Goal: Find specific page/section: Find specific page/section

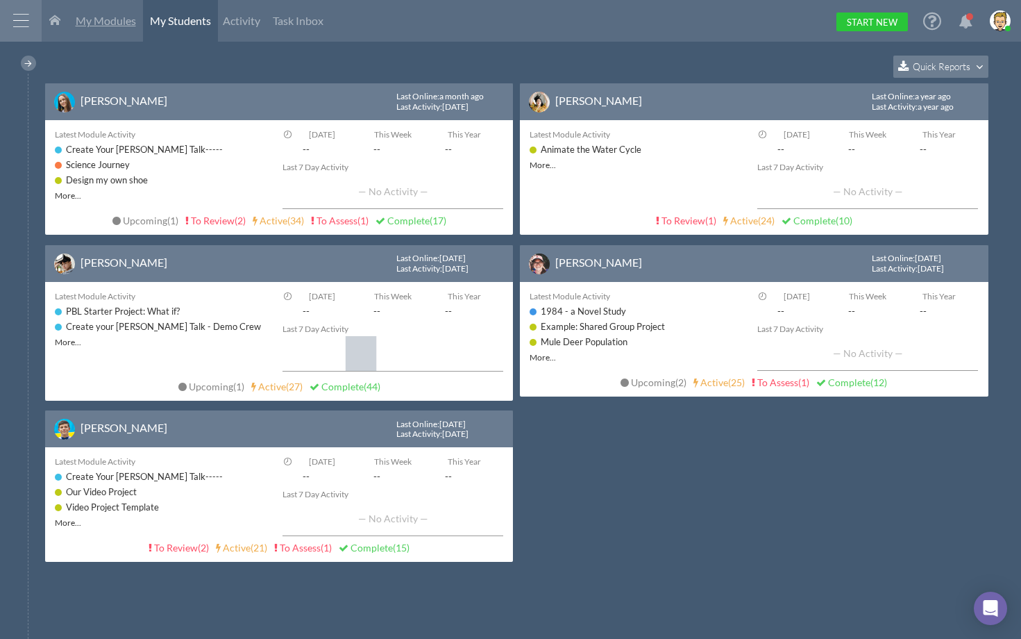
click at [107, 19] on span "My Modules" at bounding box center [106, 20] width 60 height 13
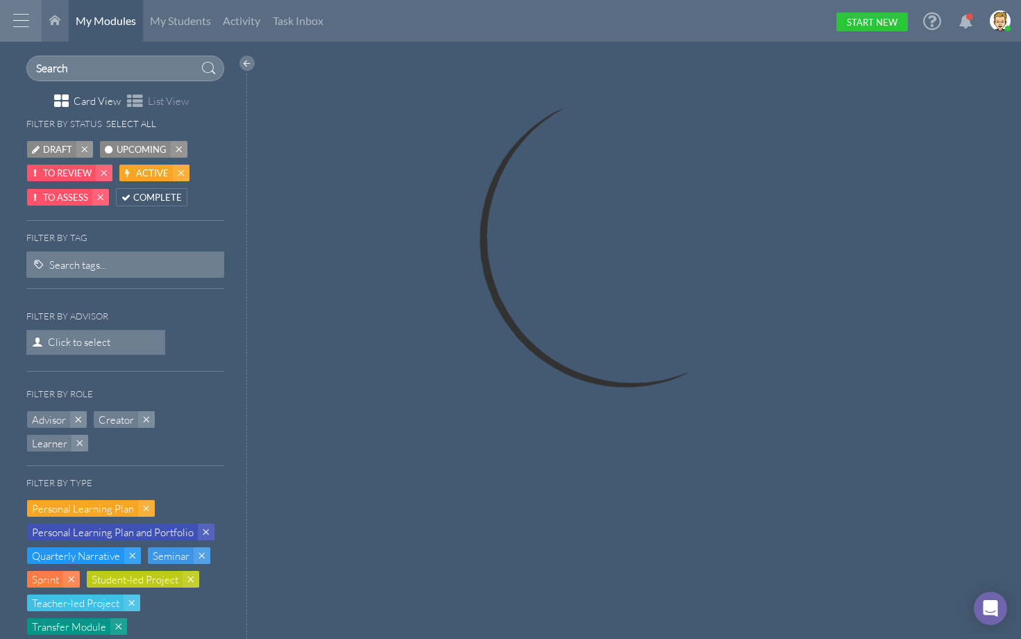
click at [12, 21] on div at bounding box center [21, 21] width 42 height 42
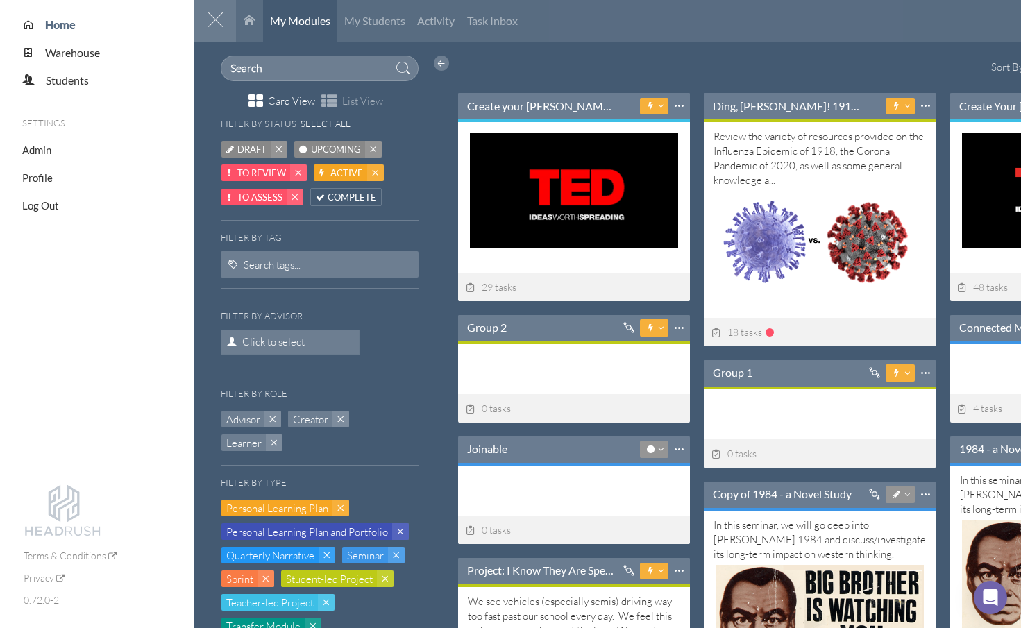
click at [213, 16] on div at bounding box center [215, 21] width 42 height 42
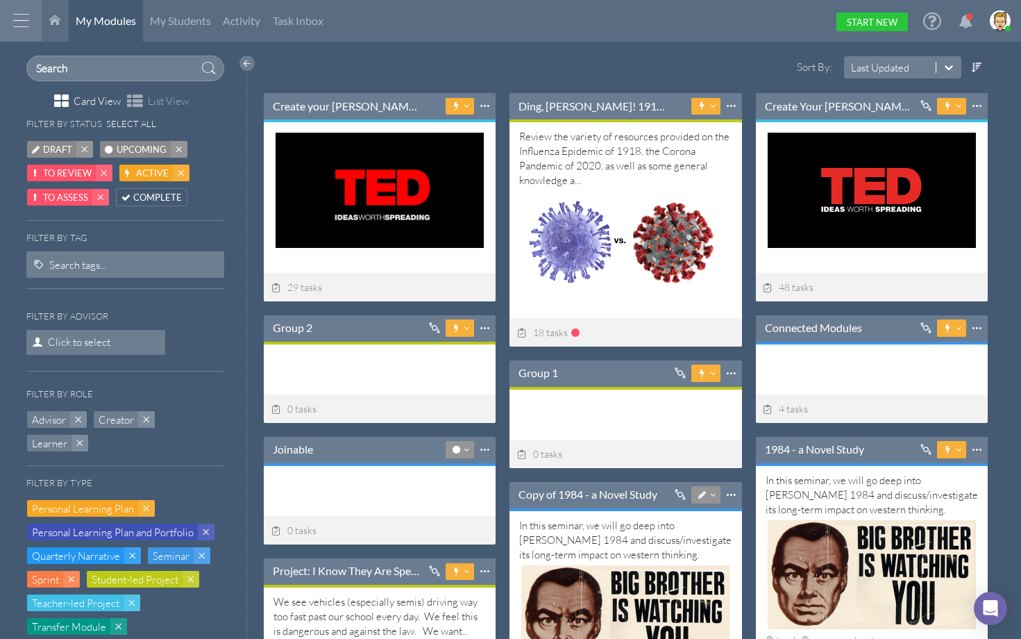
click at [25, 19] on div at bounding box center [21, 21] width 42 height 42
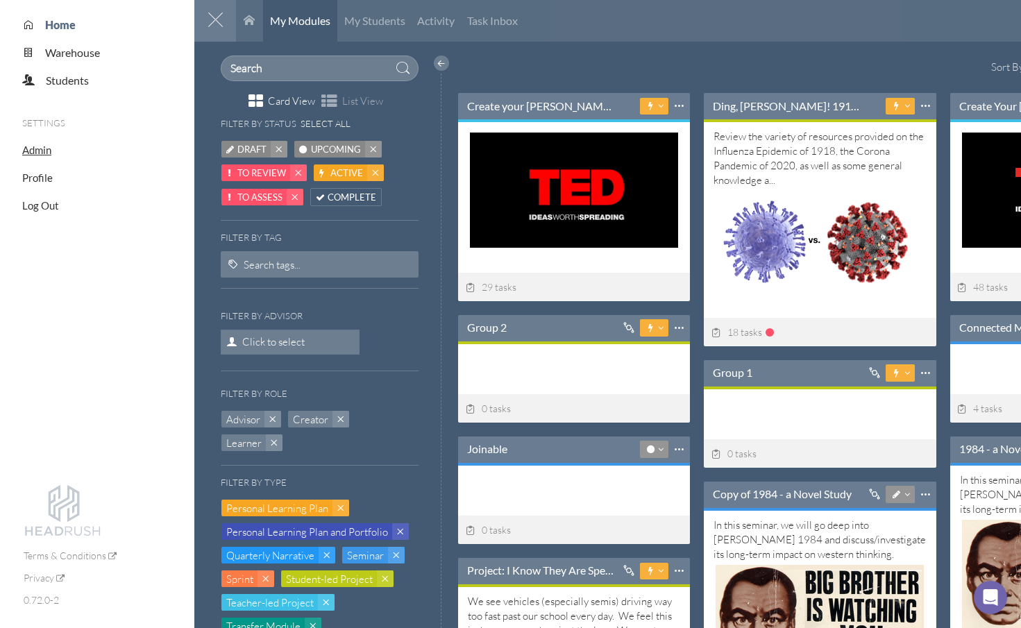
click at [30, 152] on span "Admin" at bounding box center [36, 150] width 29 height 12
select select "20"
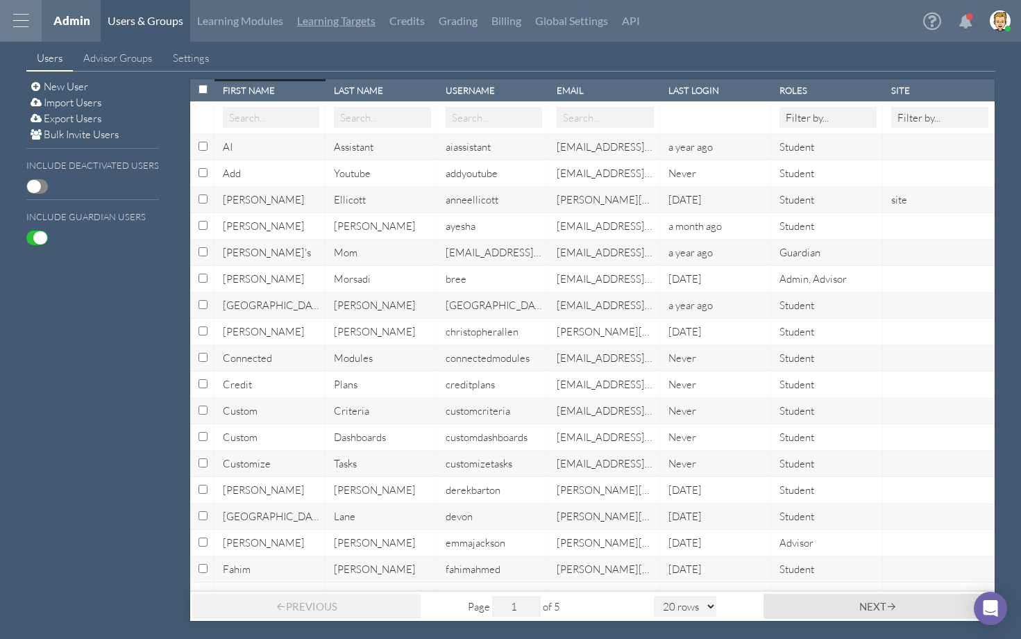
click at [331, 26] on link "Learning Targets" at bounding box center [336, 21] width 92 height 42
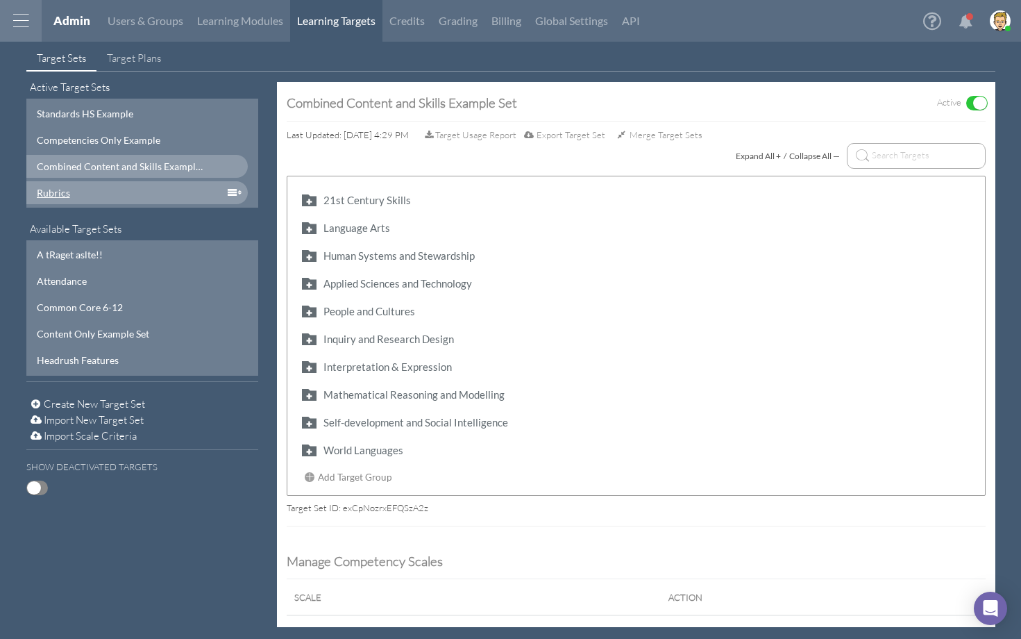
click at [76, 191] on div "Rubrics" at bounding box center [121, 192] width 169 height 15
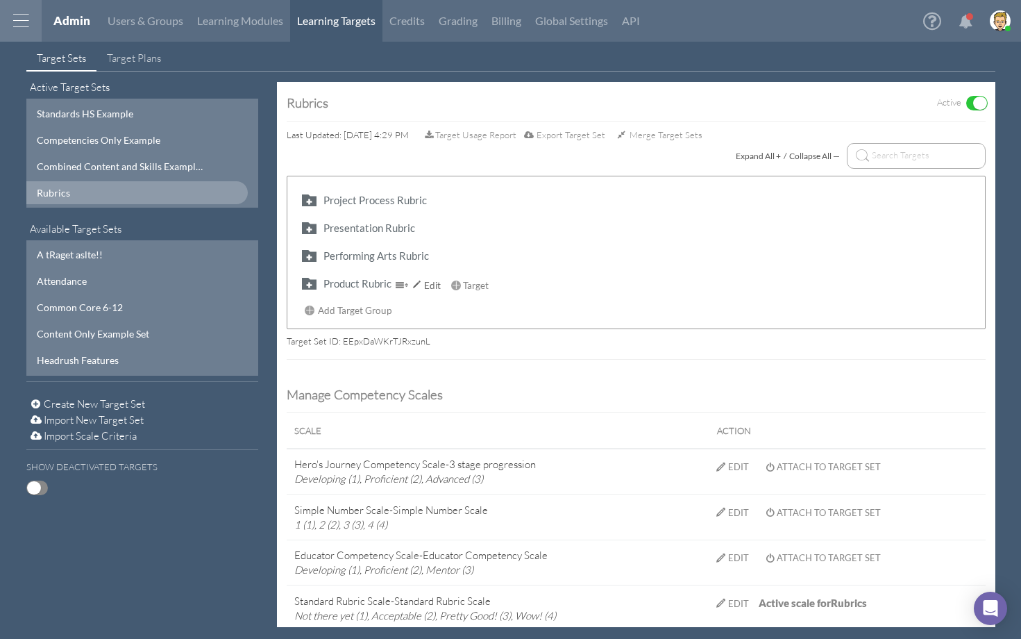
click at [330, 283] on div "Product Rubric" at bounding box center [358, 283] width 68 height 15
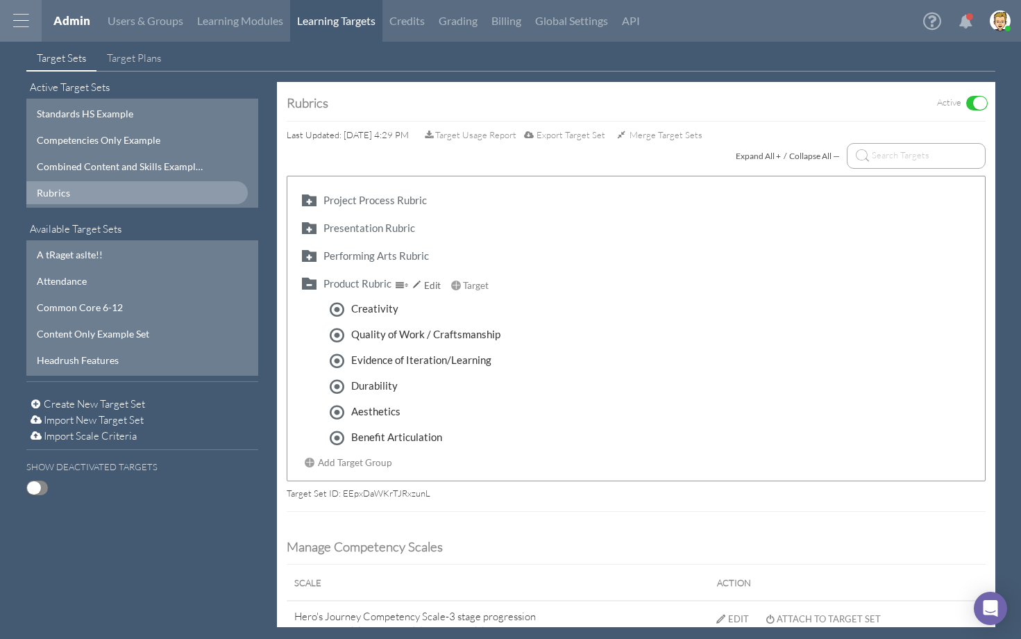
click at [330, 283] on div "Product Rubric" at bounding box center [358, 283] width 68 height 15
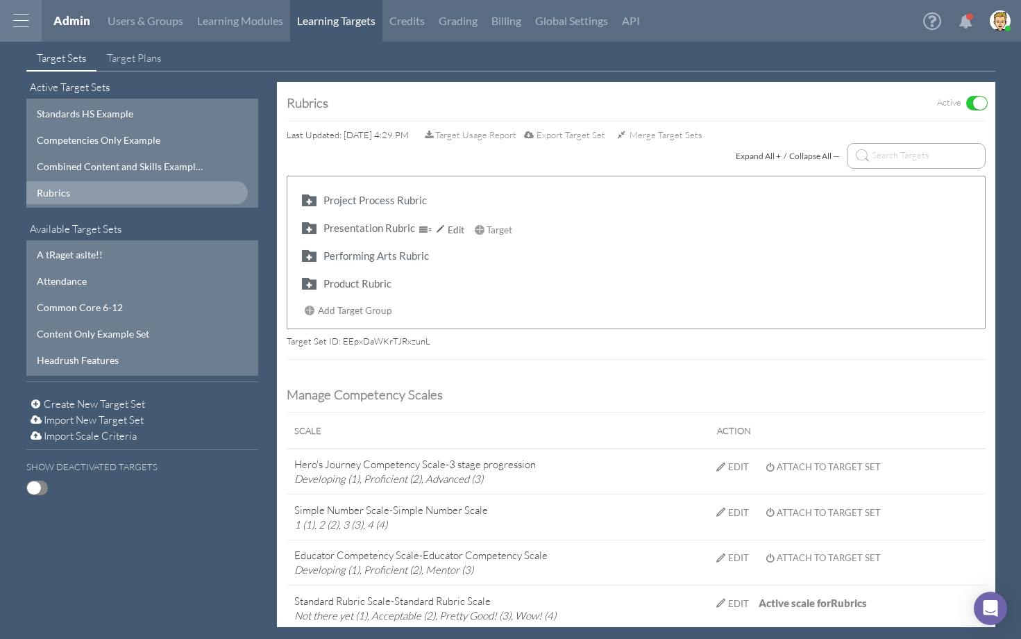
click at [306, 224] on button "button" at bounding box center [309, 227] width 22 height 16
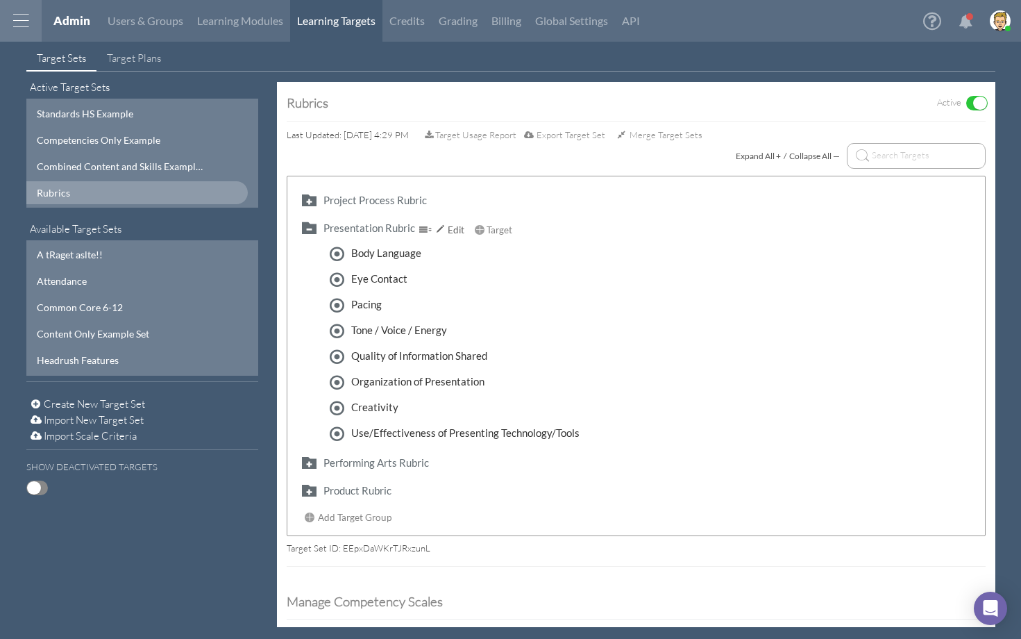
click at [309, 226] on button "button" at bounding box center [309, 227] width 22 height 16
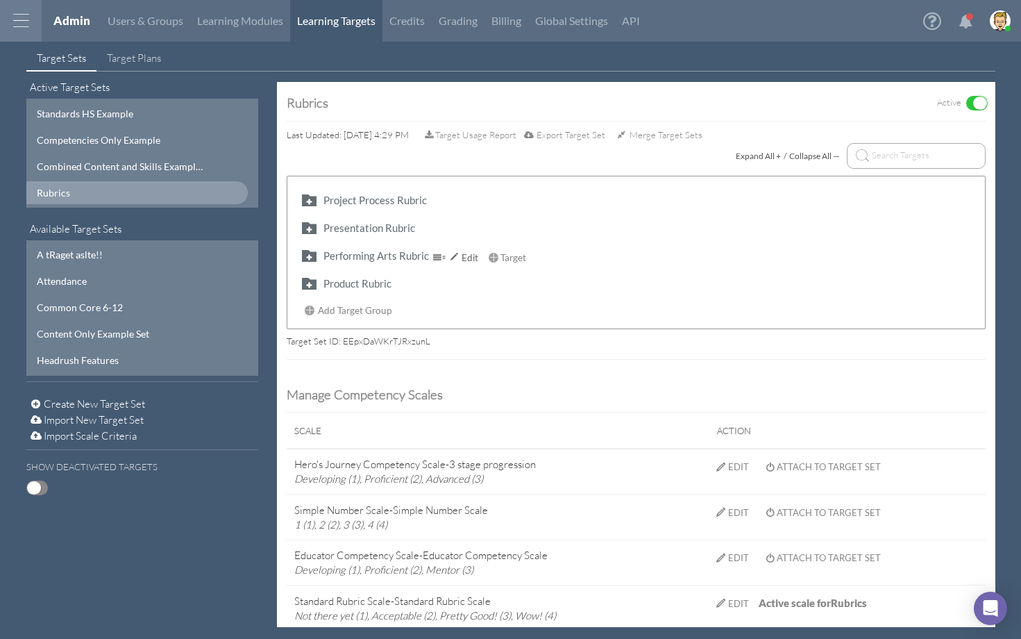
click at [312, 260] on button "button" at bounding box center [309, 255] width 22 height 16
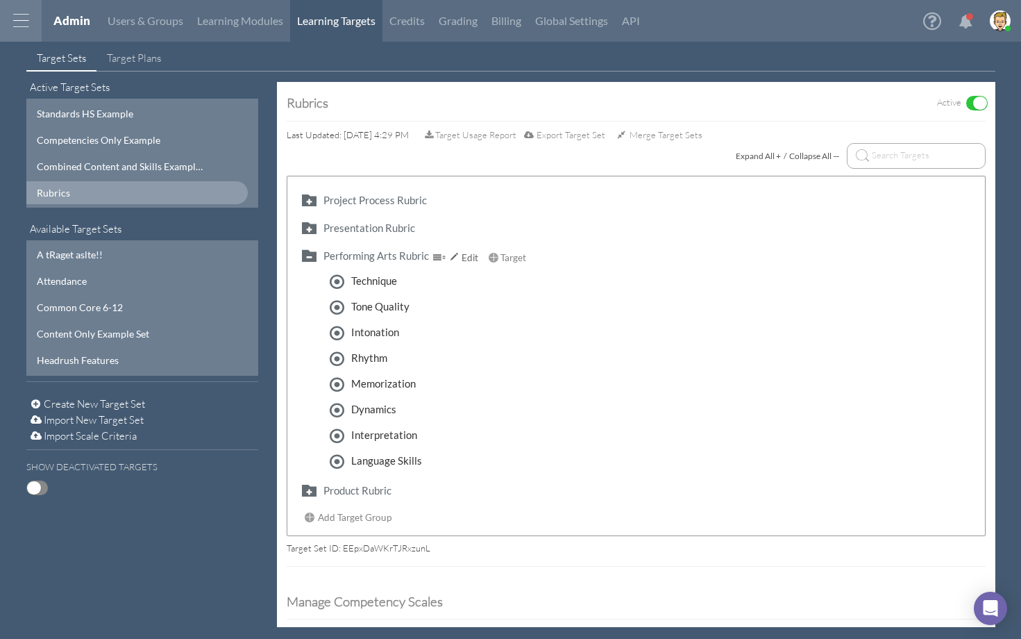
click at [310, 256] on button "button" at bounding box center [309, 255] width 22 height 16
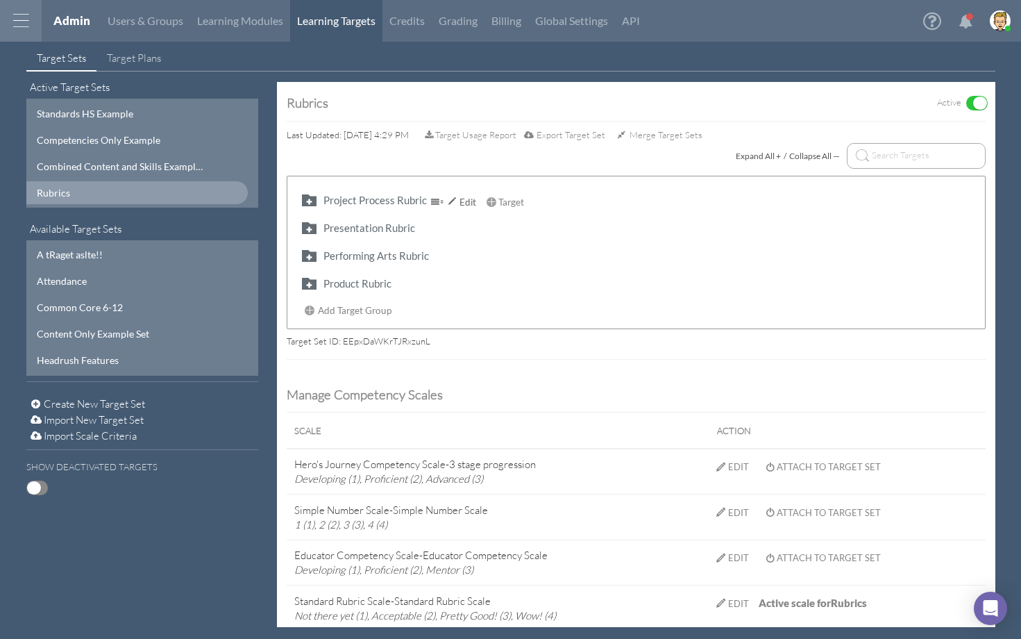
click at [311, 199] on button "button" at bounding box center [309, 200] width 22 height 16
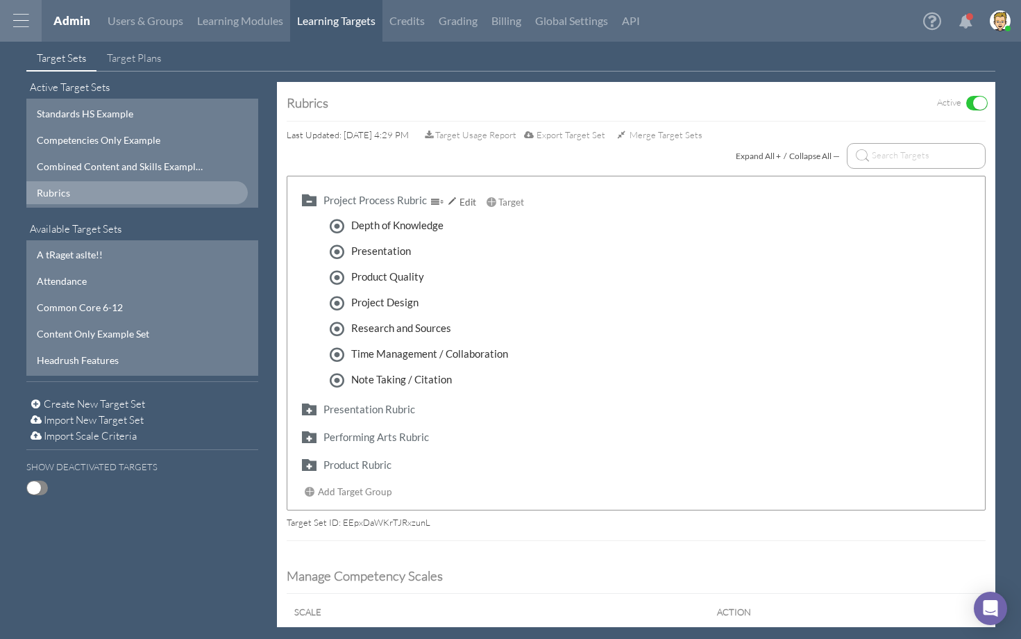
click at [311, 199] on button "button" at bounding box center [309, 200] width 22 height 16
